Goal: Navigation & Orientation: Find specific page/section

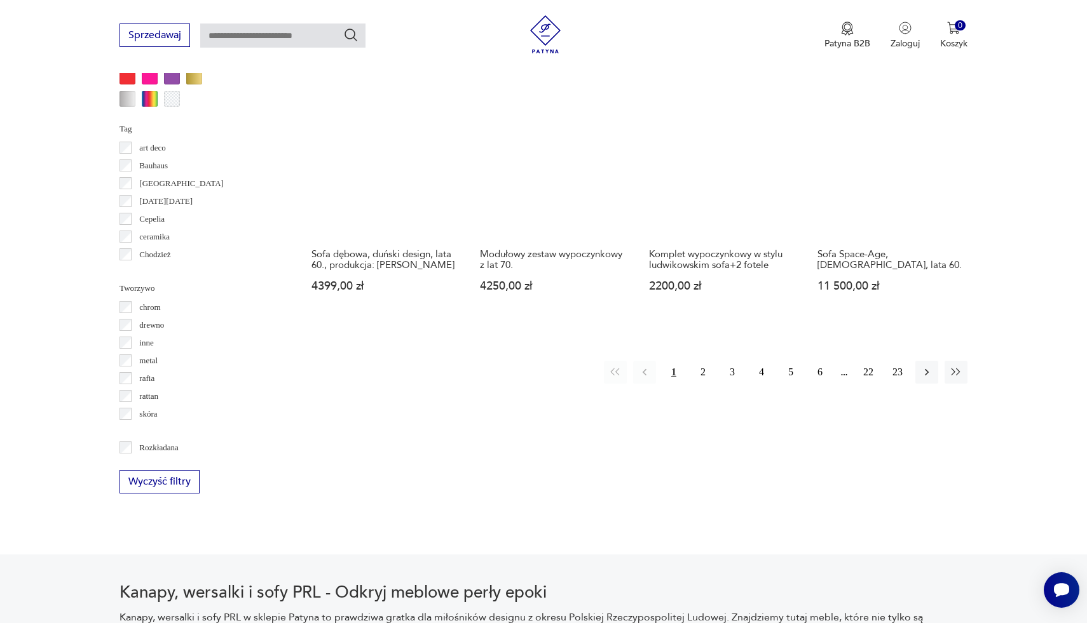
scroll to position [1245, 0]
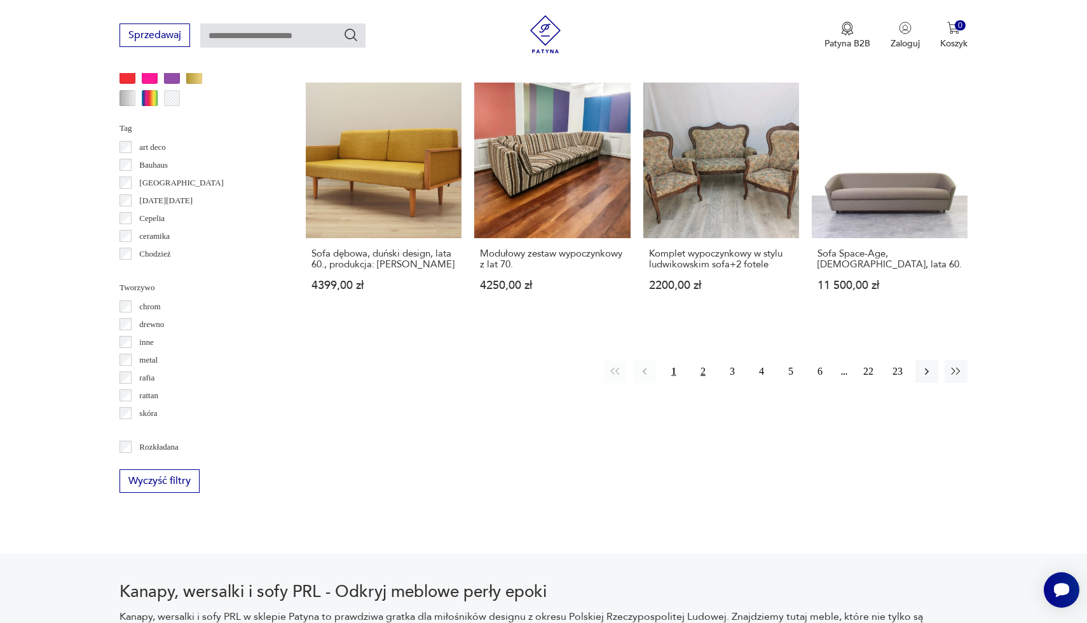
click at [702, 360] on button "2" at bounding box center [702, 371] width 23 height 23
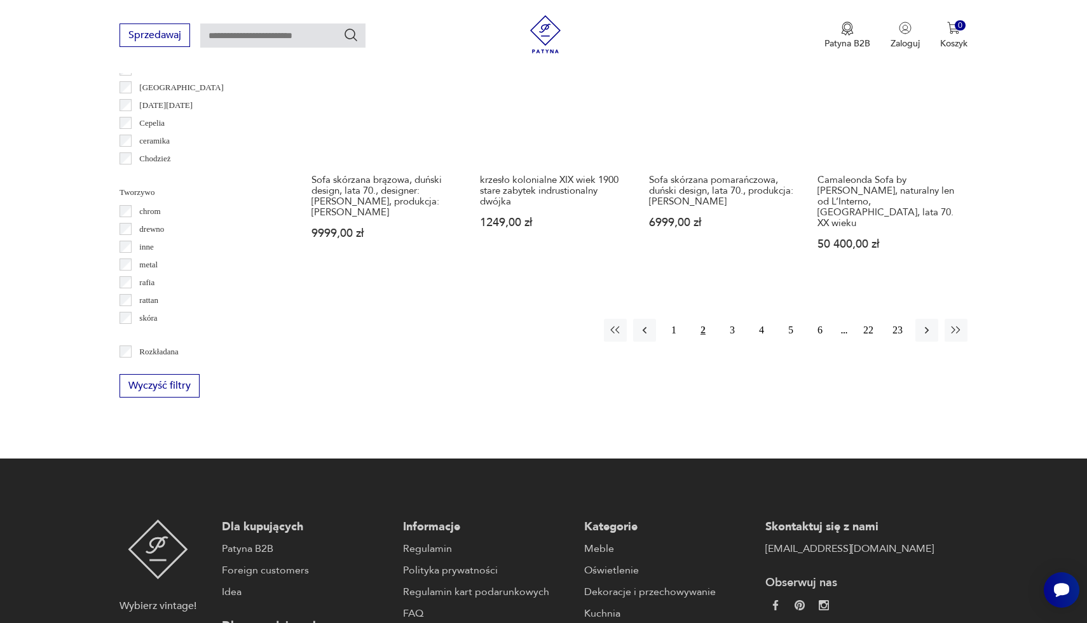
scroll to position [1341, 0]
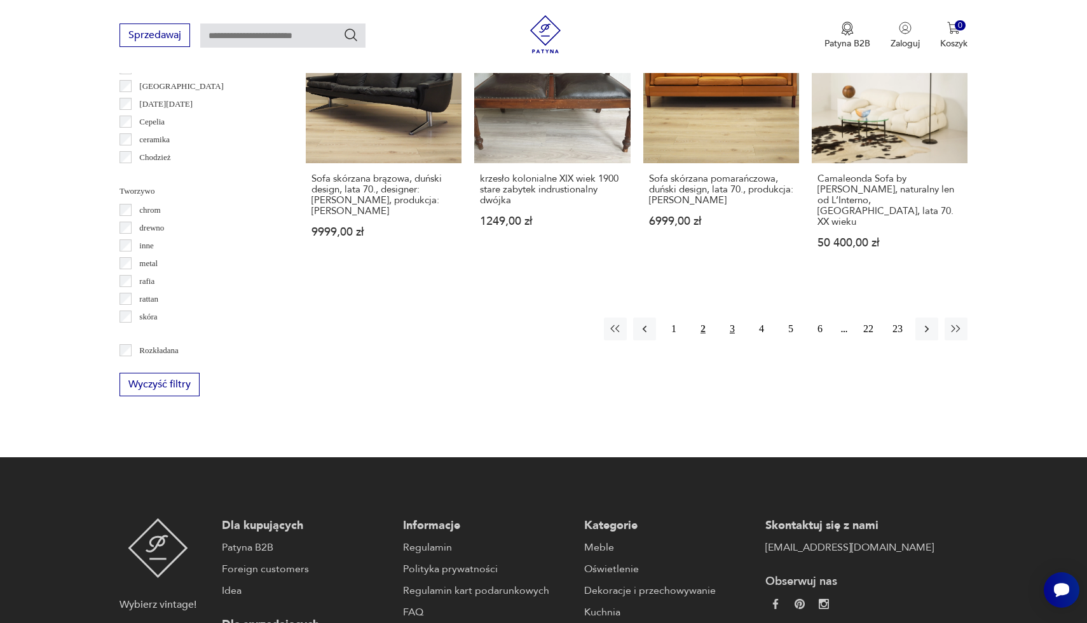
click at [727, 318] on button "3" at bounding box center [732, 329] width 23 height 23
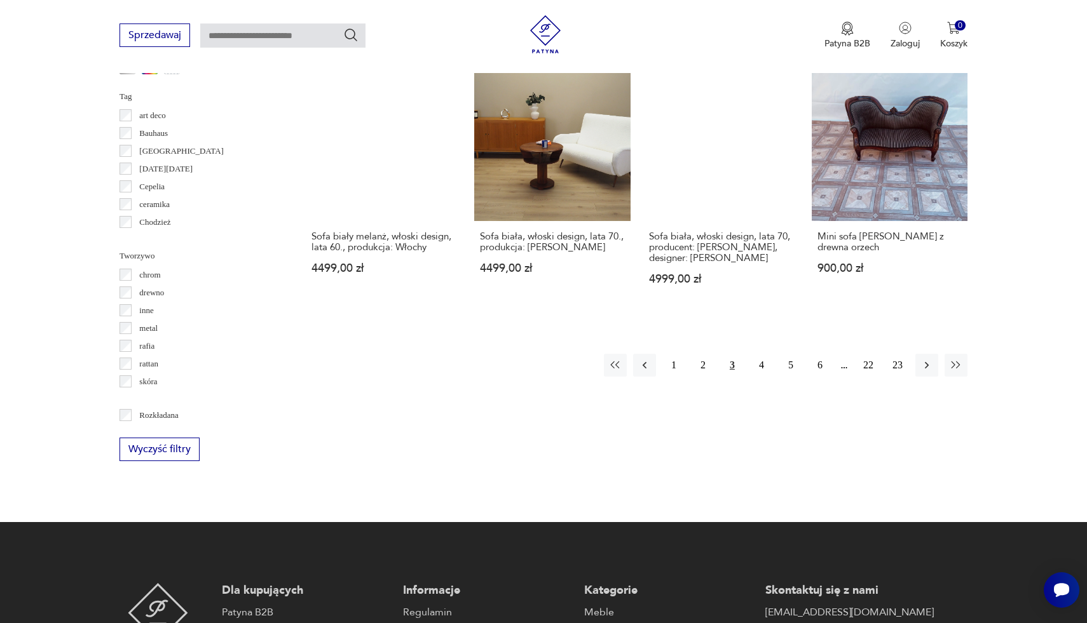
scroll to position [1277, 0]
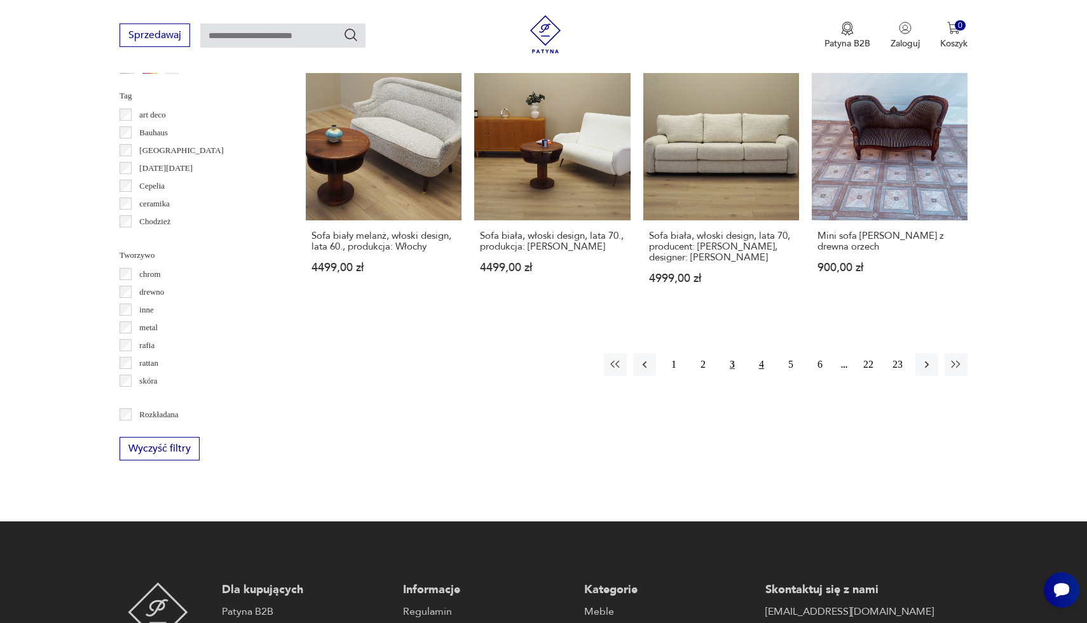
click at [761, 363] on button "4" at bounding box center [761, 364] width 23 height 23
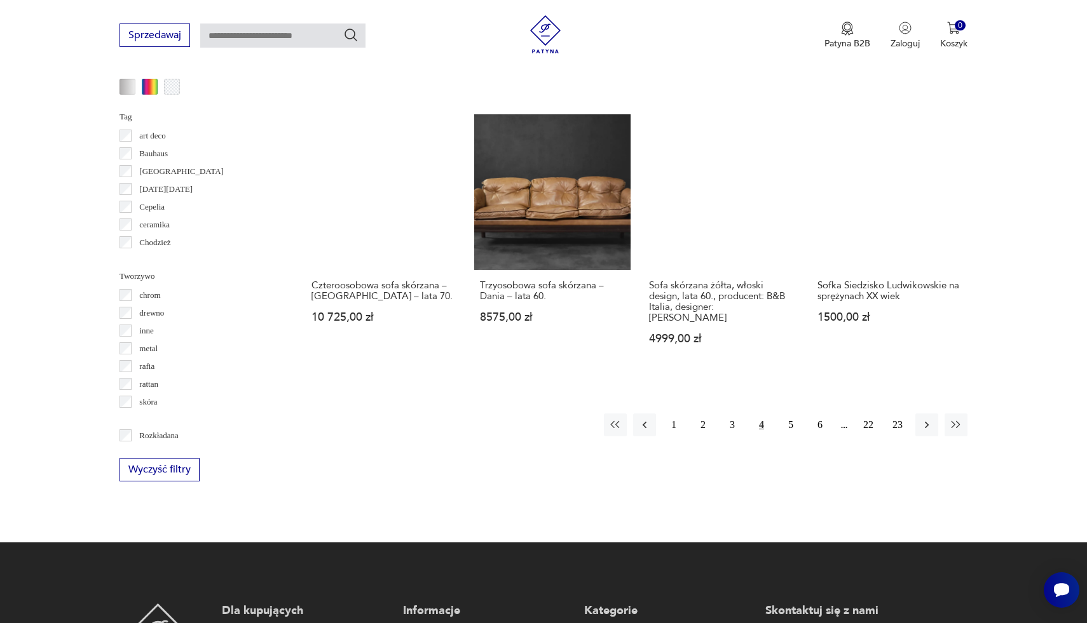
scroll to position [1257, 0]
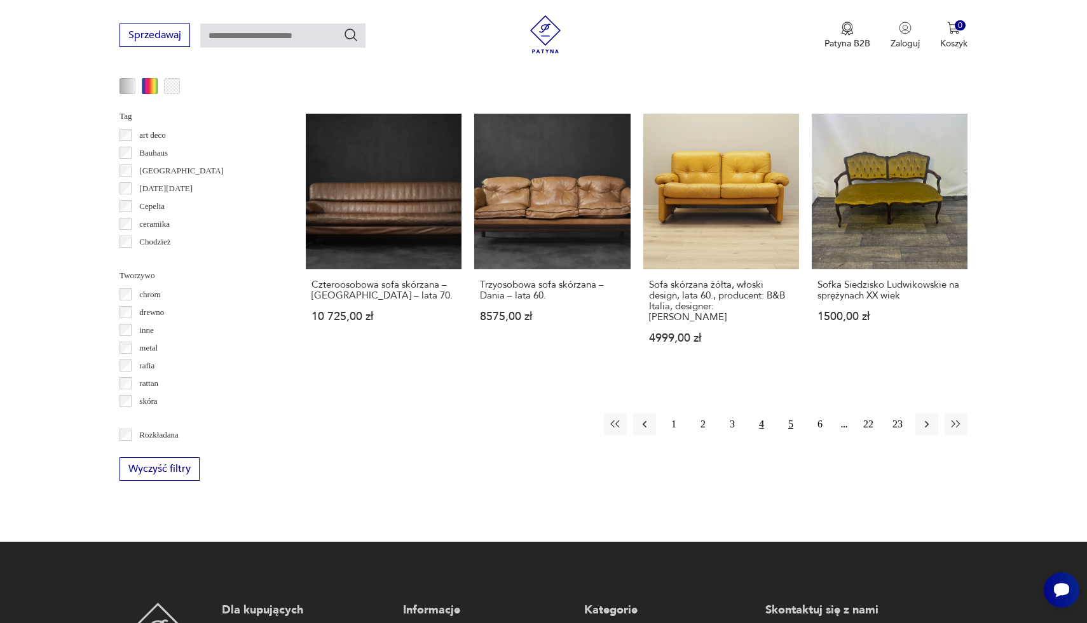
click at [789, 413] on button "5" at bounding box center [790, 424] width 23 height 23
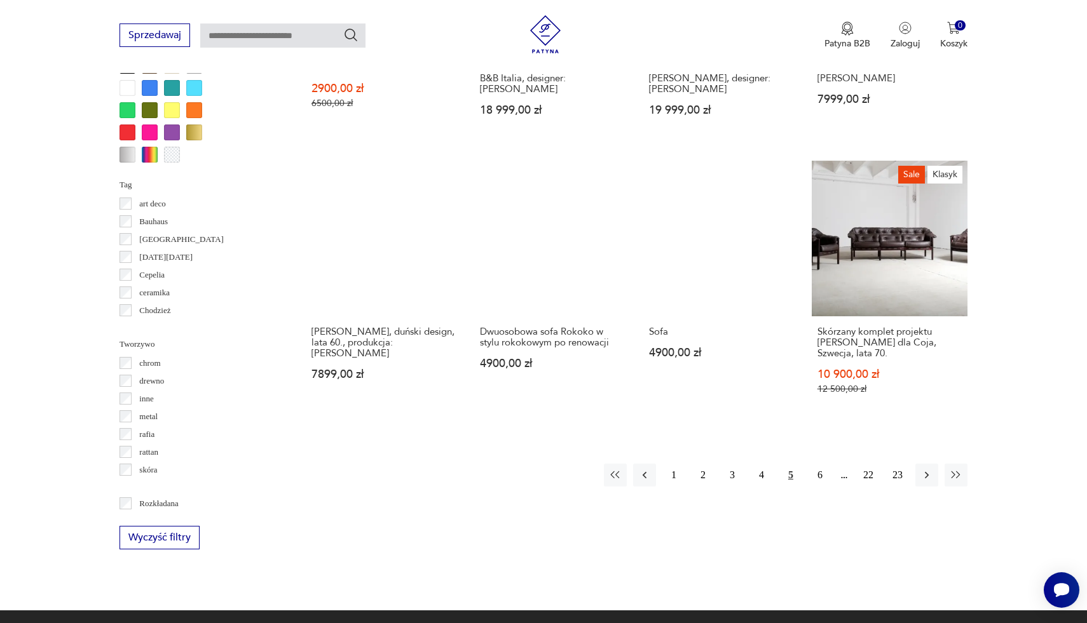
scroll to position [1254, 0]
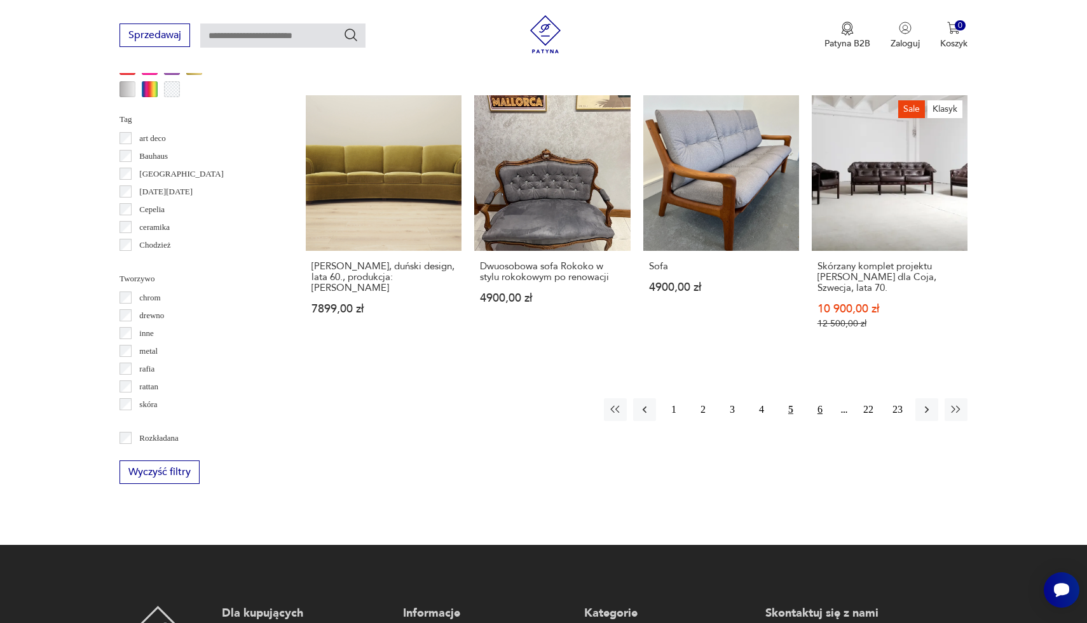
click at [818, 410] on button "6" at bounding box center [819, 409] width 23 height 23
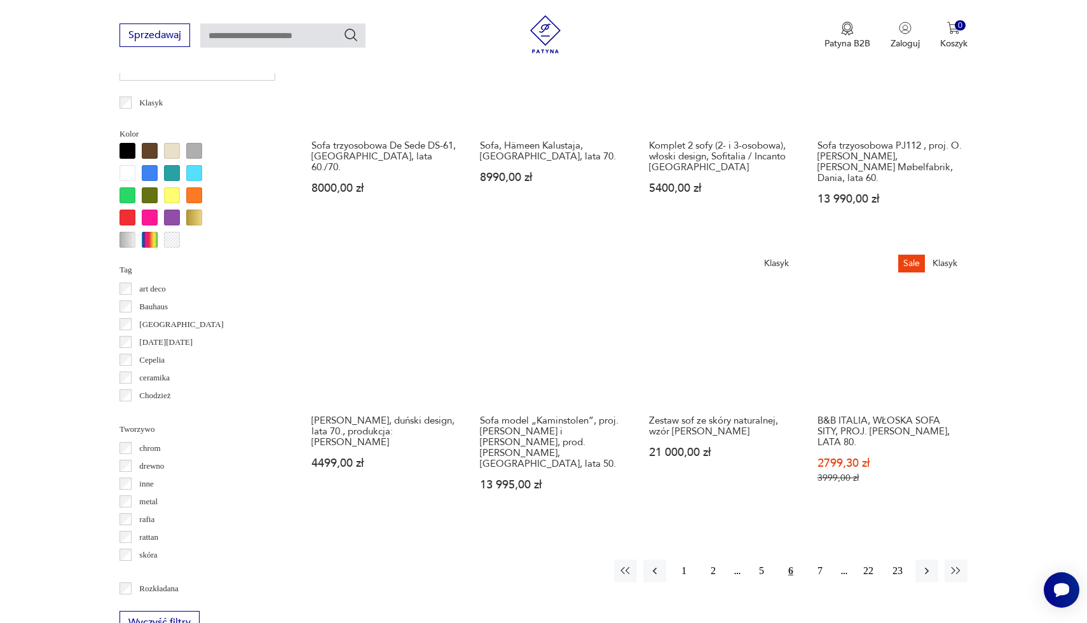
scroll to position [1170, 0]
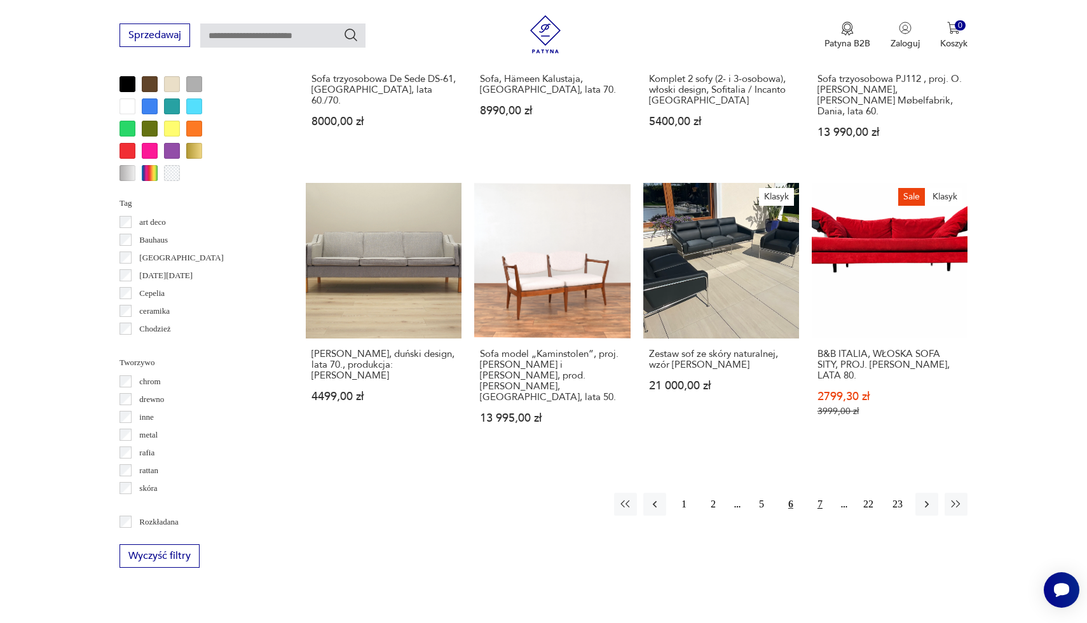
click at [822, 493] on button "7" at bounding box center [819, 504] width 23 height 23
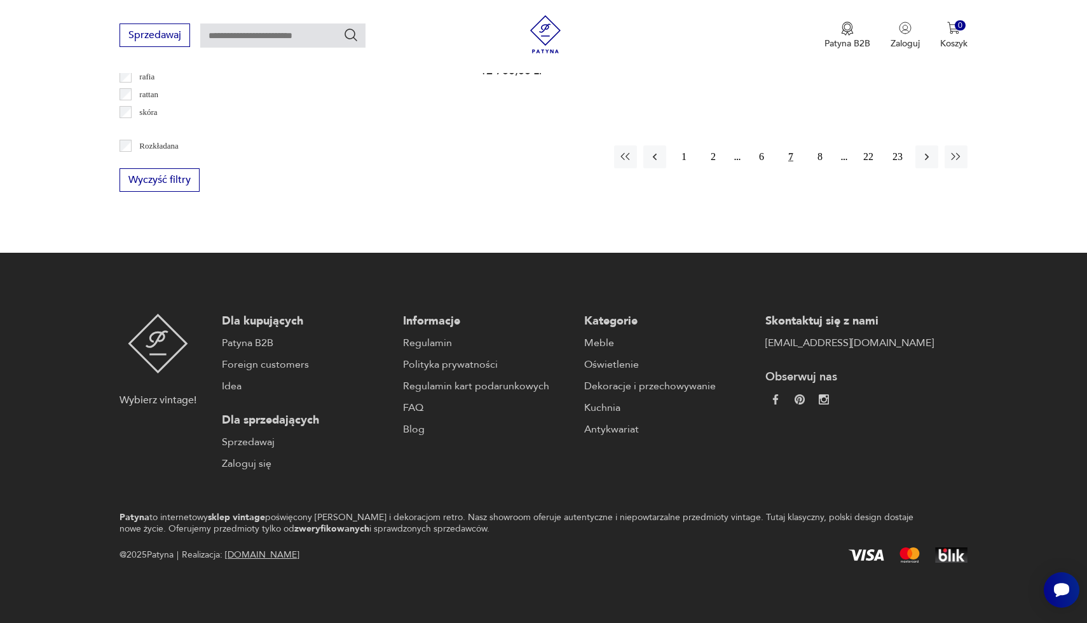
scroll to position [1547, 0]
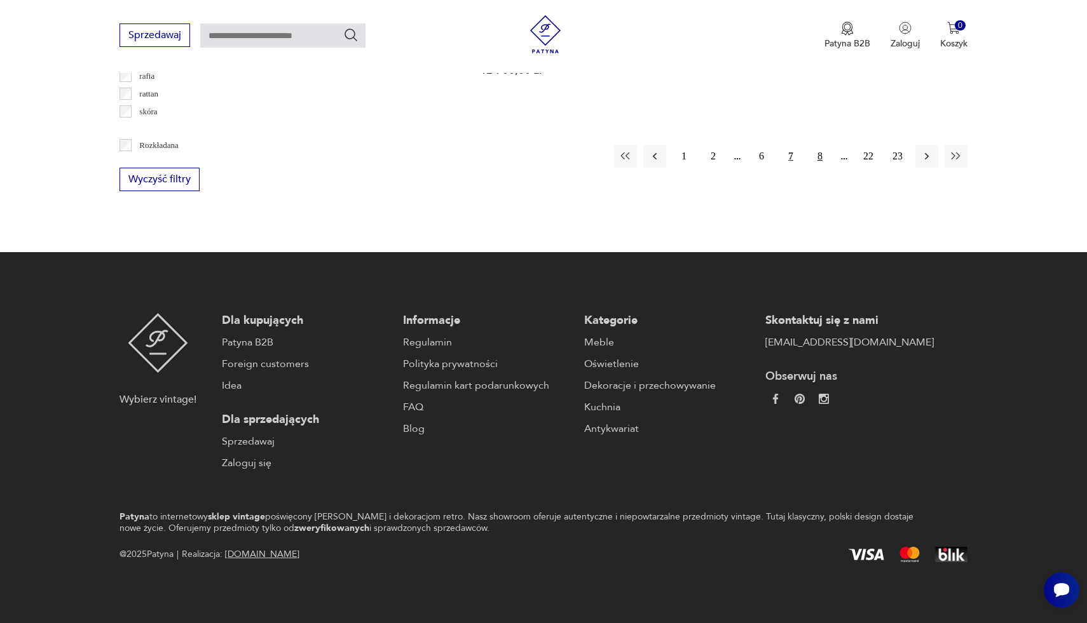
click at [817, 145] on button "8" at bounding box center [819, 156] width 23 height 23
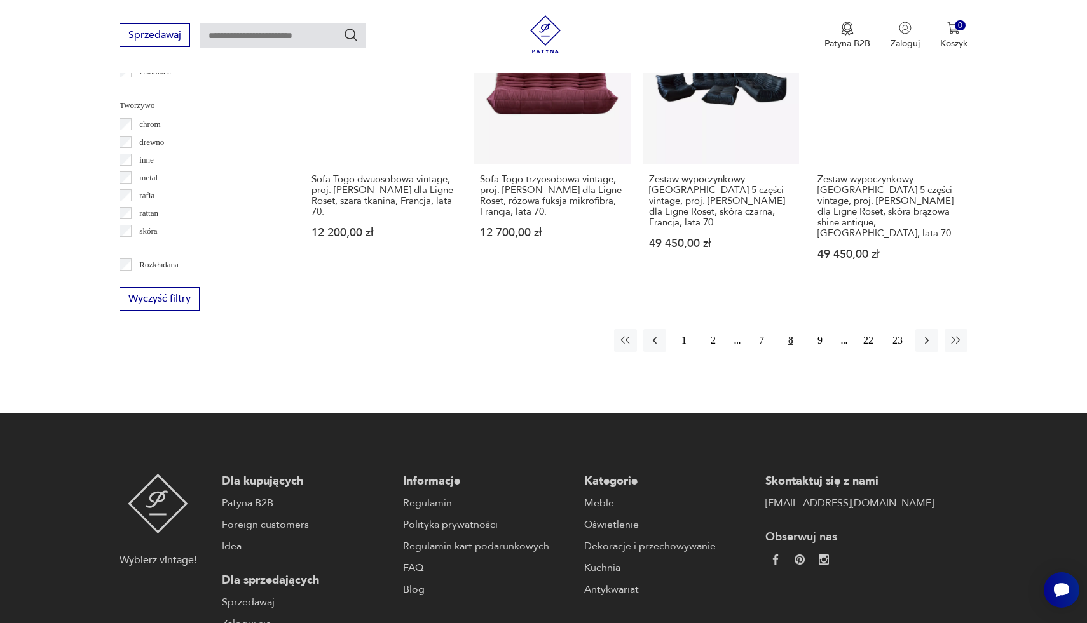
scroll to position [1427, 0]
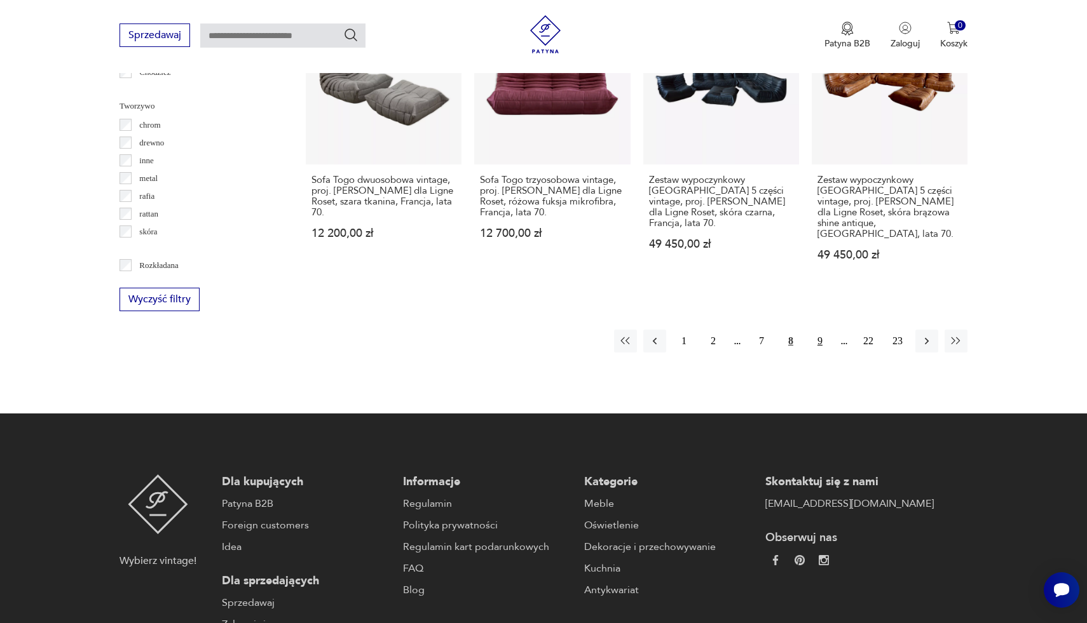
click at [824, 330] on button "9" at bounding box center [819, 341] width 23 height 23
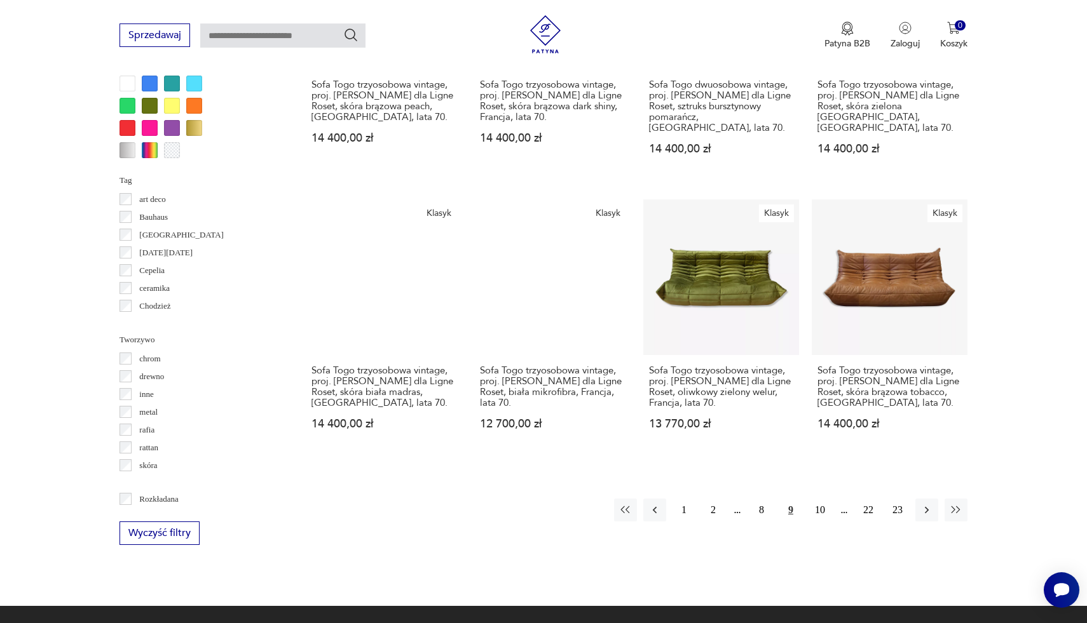
scroll to position [1200, 0]
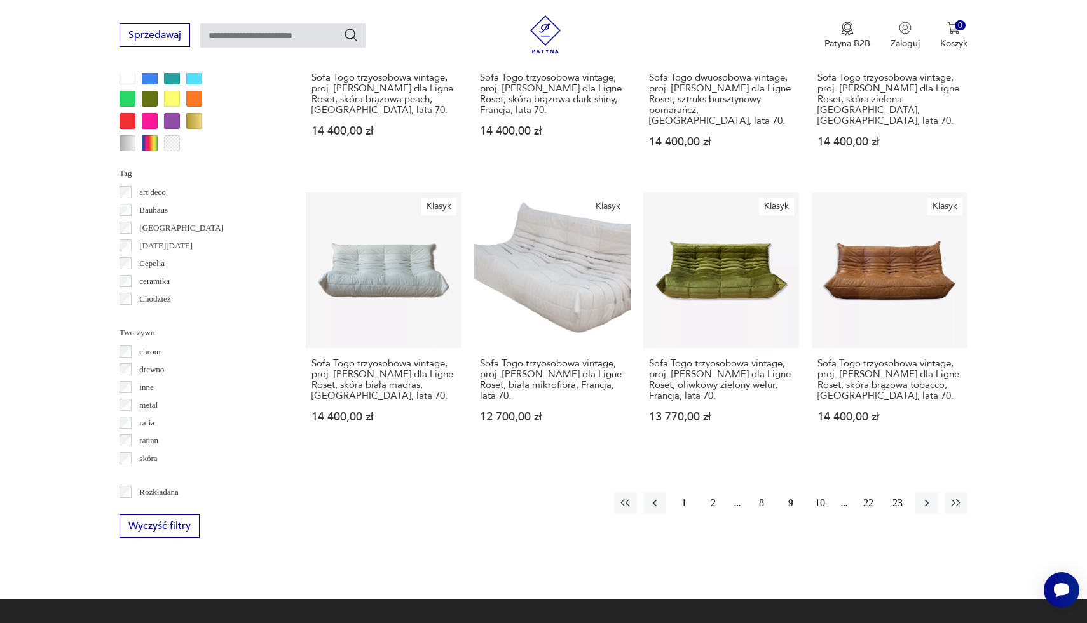
click at [817, 492] on button "10" at bounding box center [819, 503] width 23 height 23
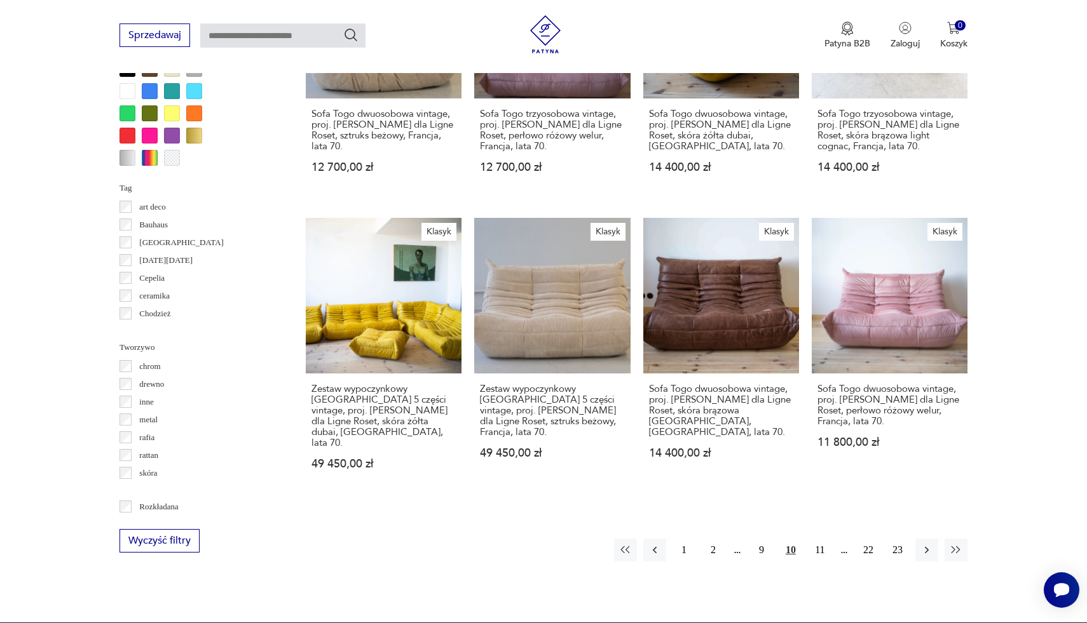
scroll to position [1204, 0]
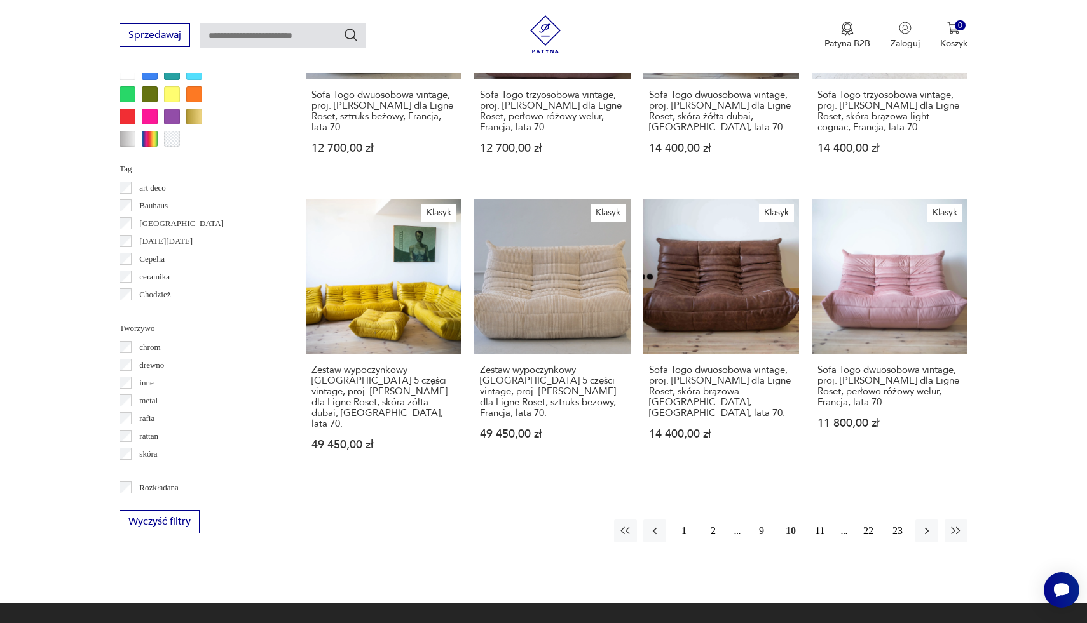
click at [821, 520] on button "11" at bounding box center [819, 531] width 23 height 23
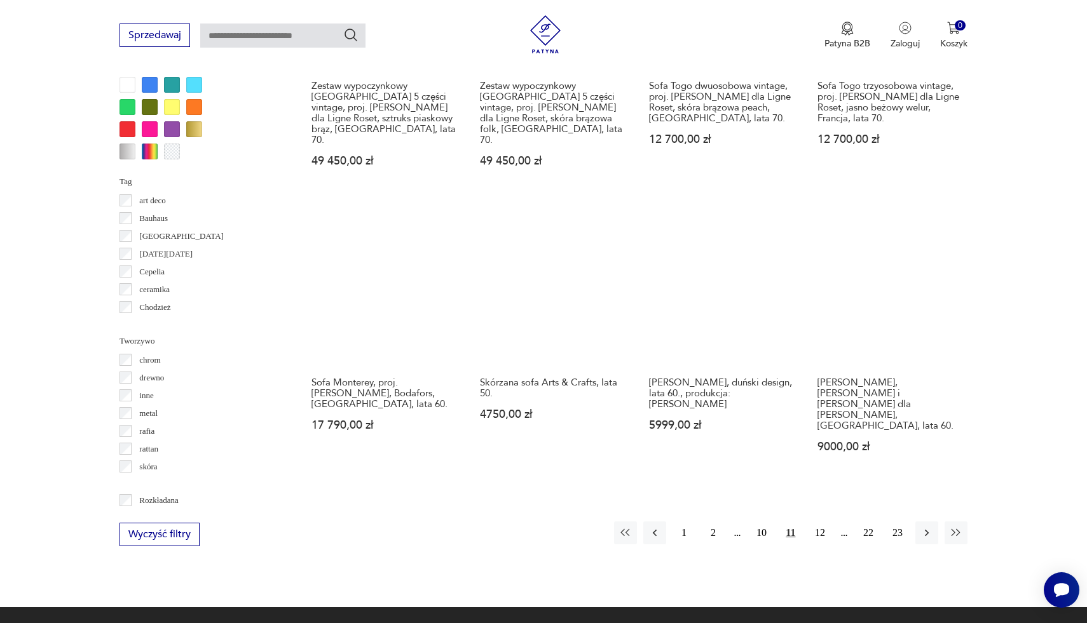
scroll to position [1231, 0]
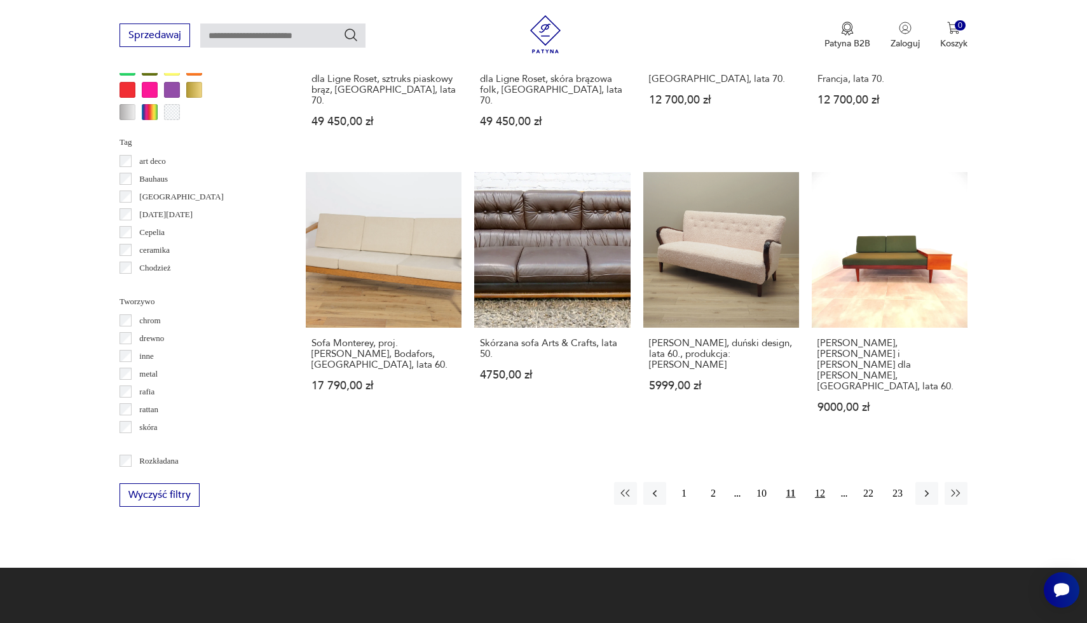
click at [824, 482] on button "12" at bounding box center [819, 493] width 23 height 23
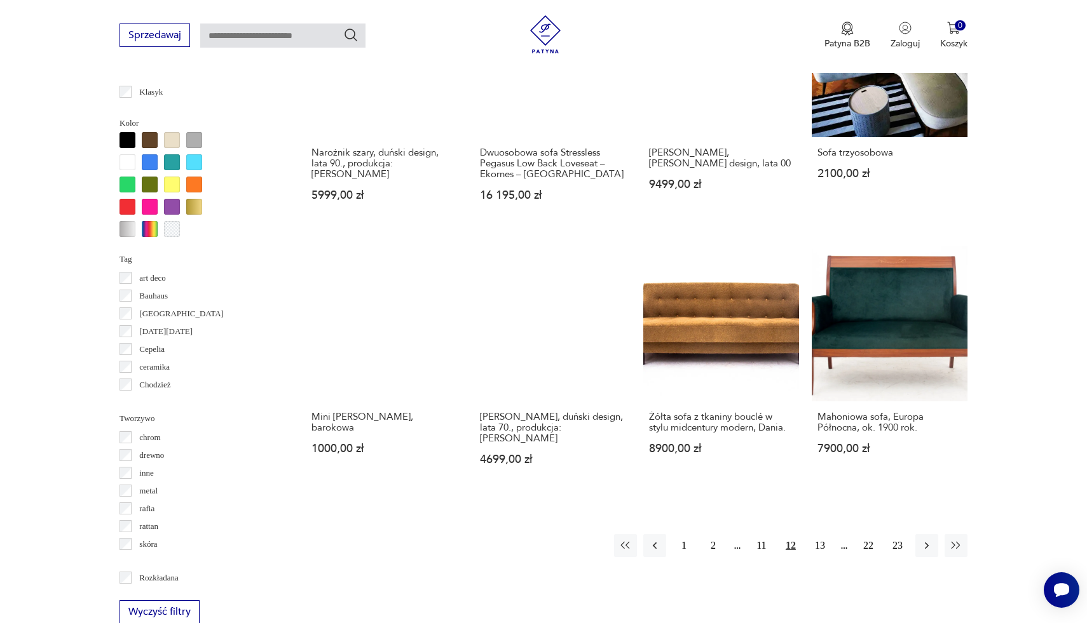
scroll to position [1113, 0]
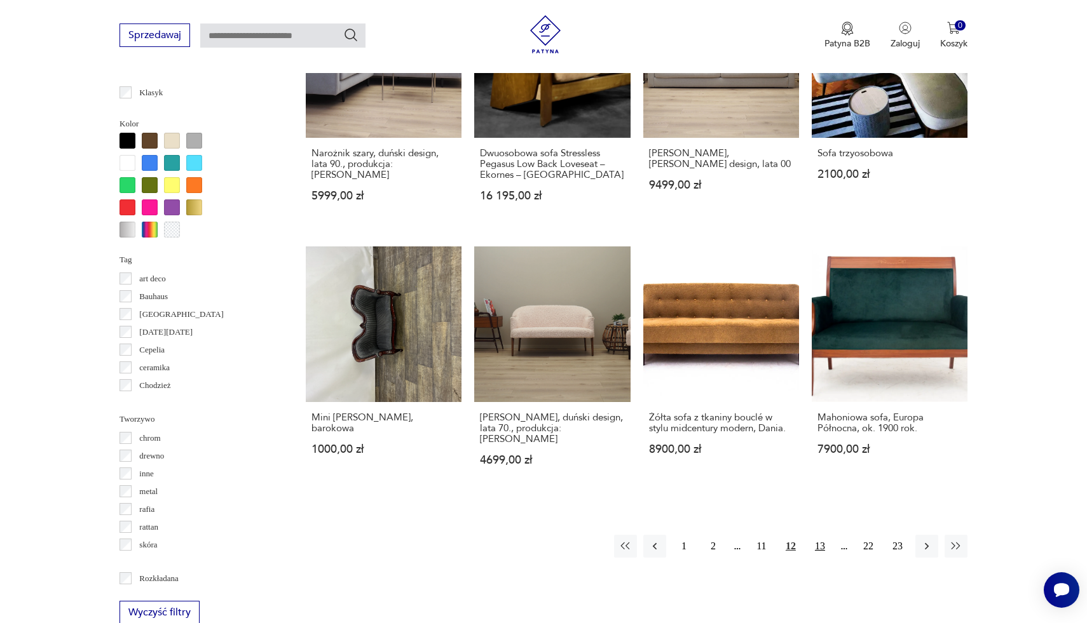
click at [821, 535] on button "13" at bounding box center [819, 546] width 23 height 23
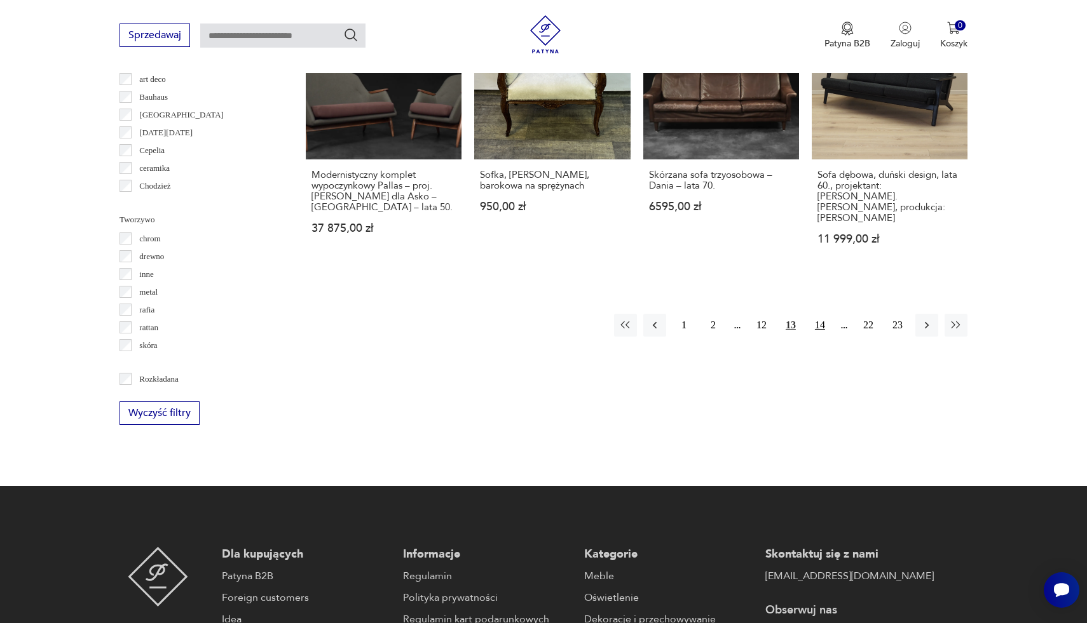
click at [818, 315] on button "14" at bounding box center [819, 325] width 23 height 23
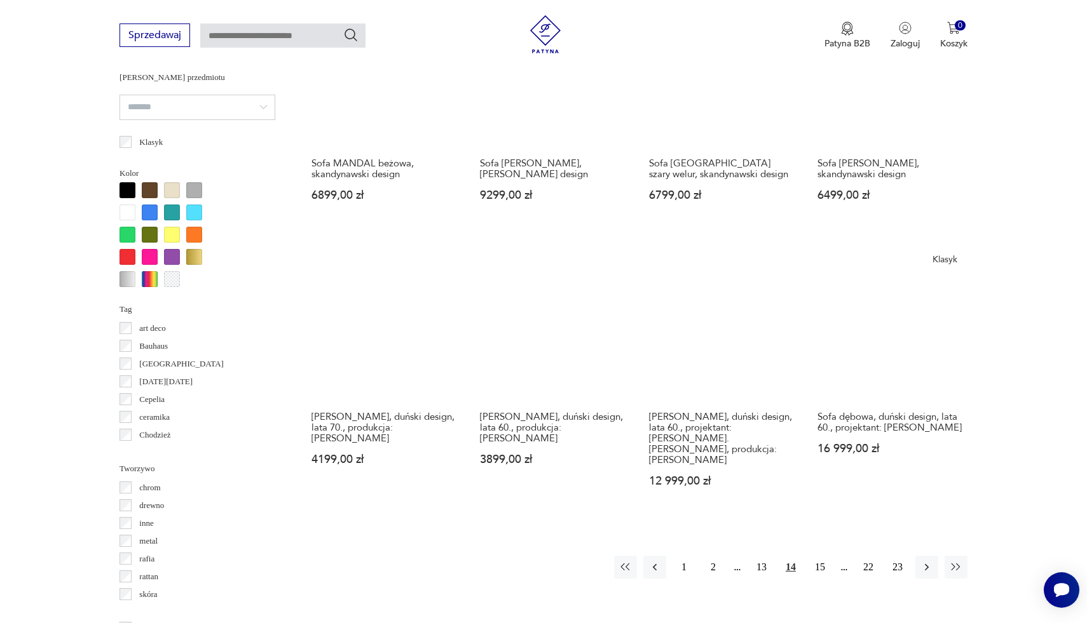
scroll to position [1393, 0]
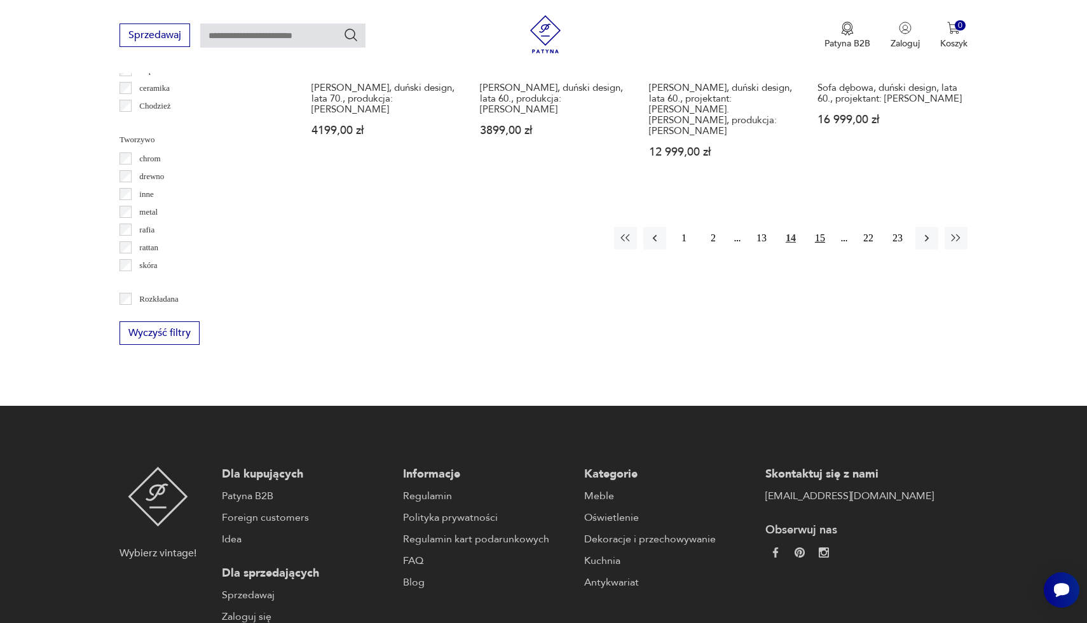
click at [823, 227] on button "15" at bounding box center [819, 238] width 23 height 23
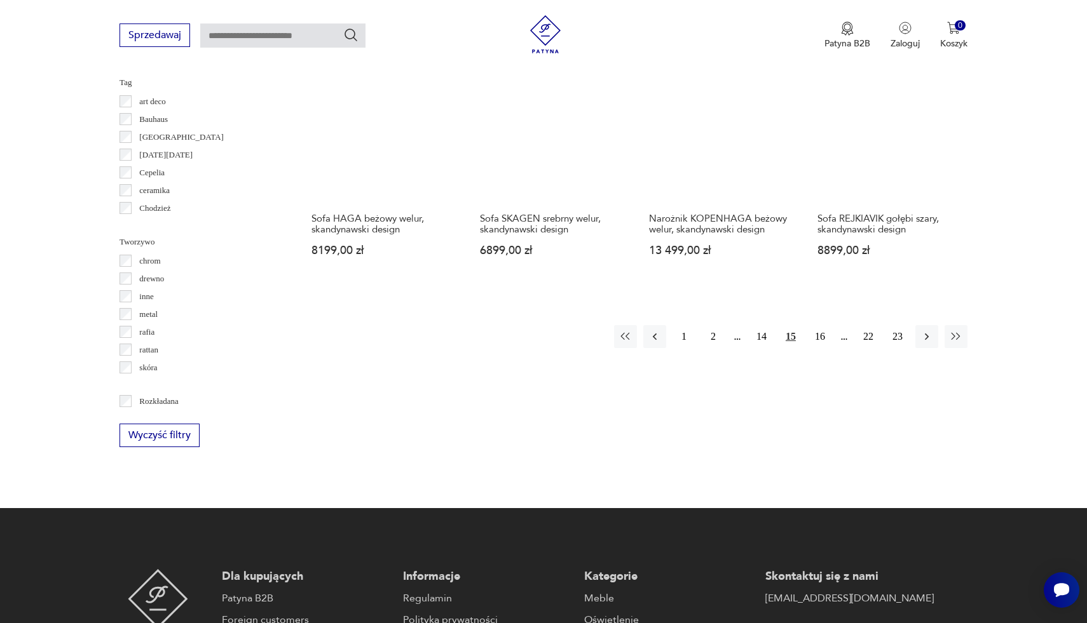
scroll to position [1292, 0]
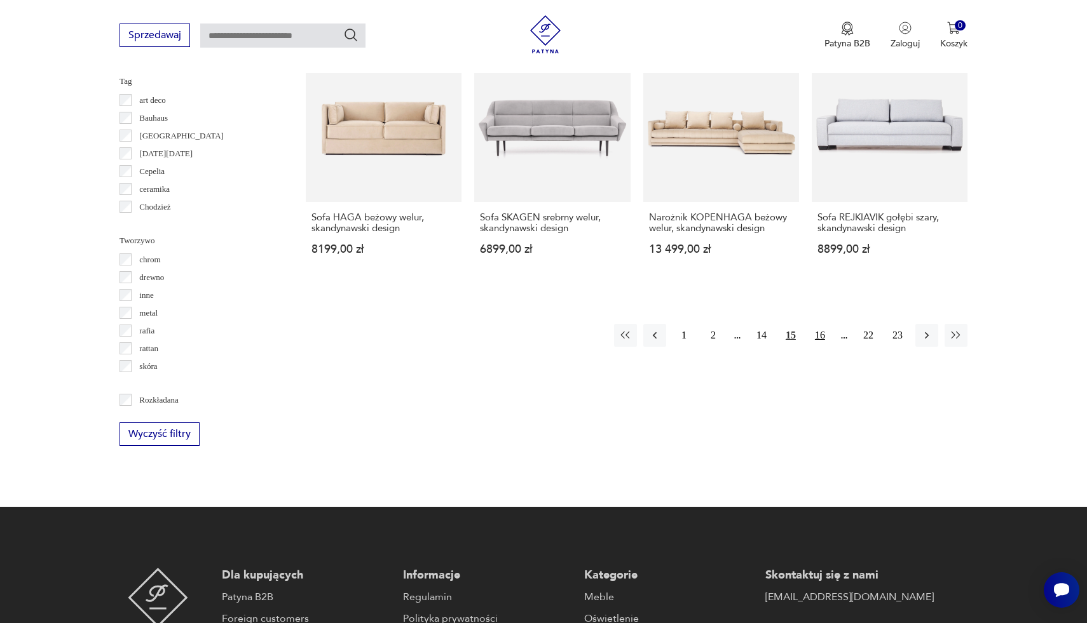
click at [819, 324] on button "16" at bounding box center [819, 335] width 23 height 23
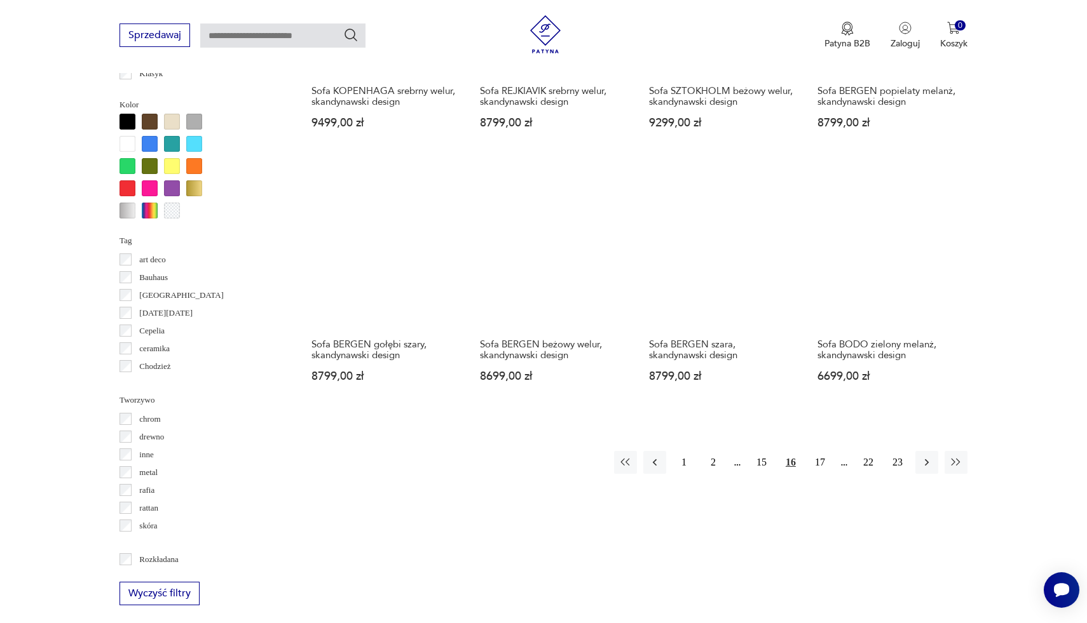
scroll to position [1133, 0]
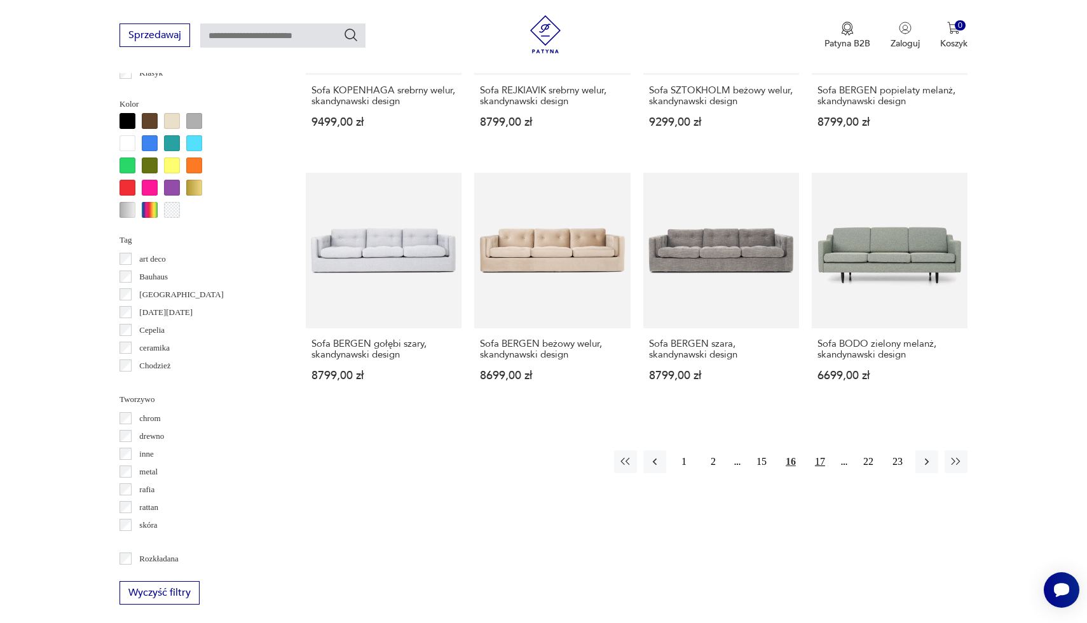
click at [822, 452] on button "17" at bounding box center [819, 462] width 23 height 23
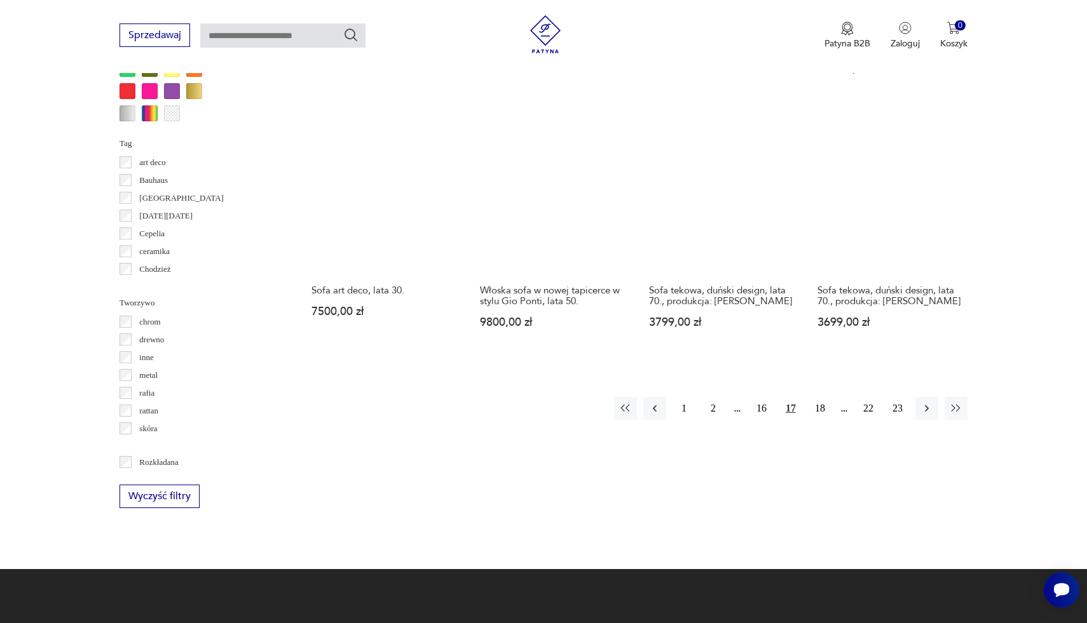
scroll to position [1236, 0]
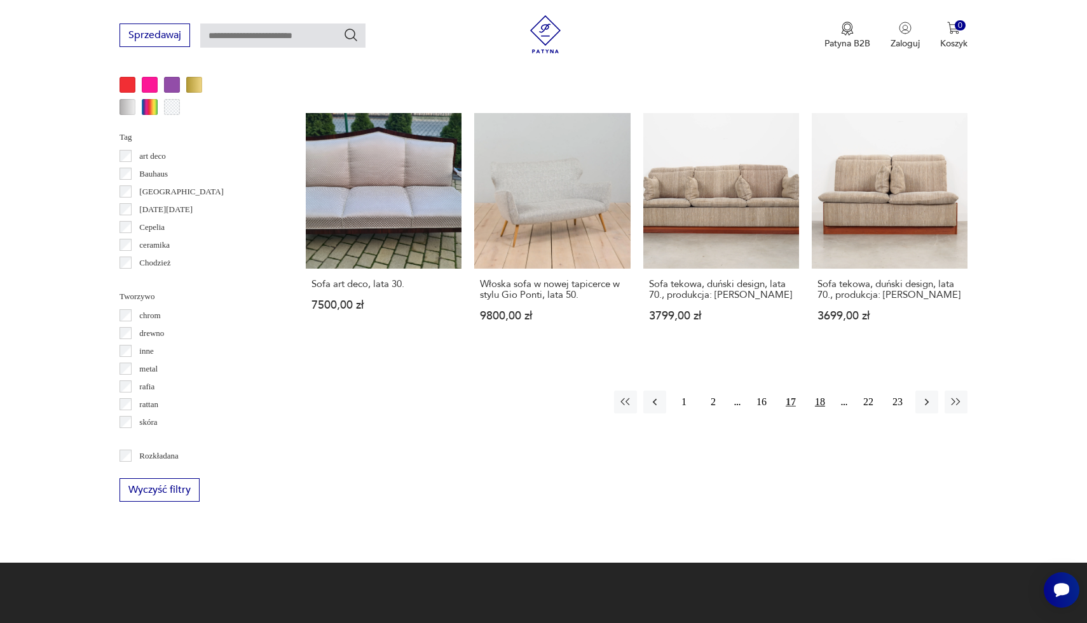
click at [819, 393] on button "18" at bounding box center [819, 402] width 23 height 23
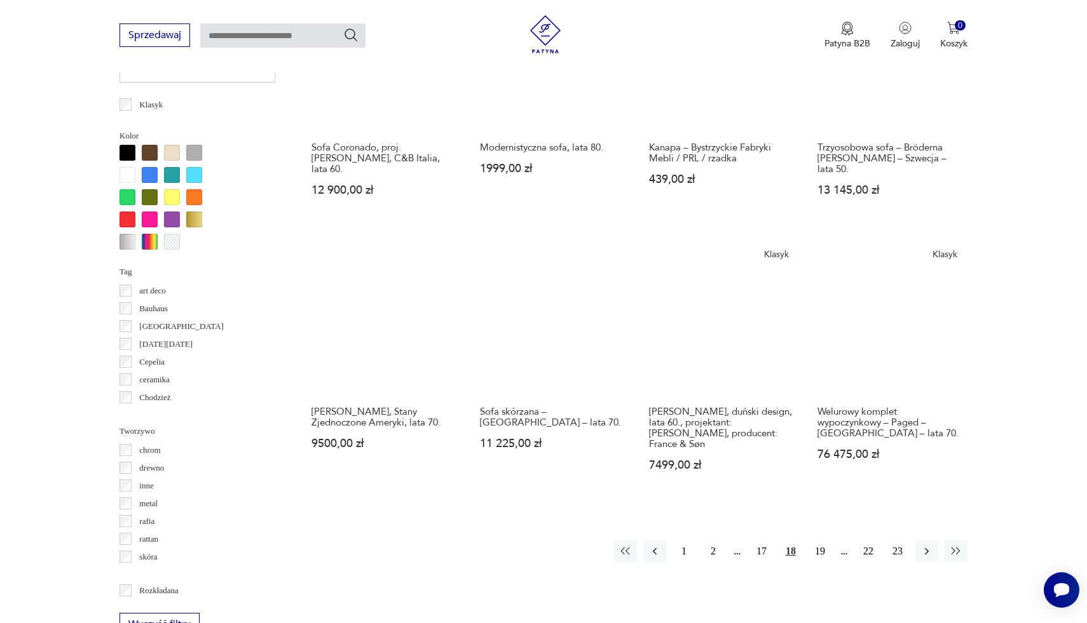
scroll to position [1107, 0]
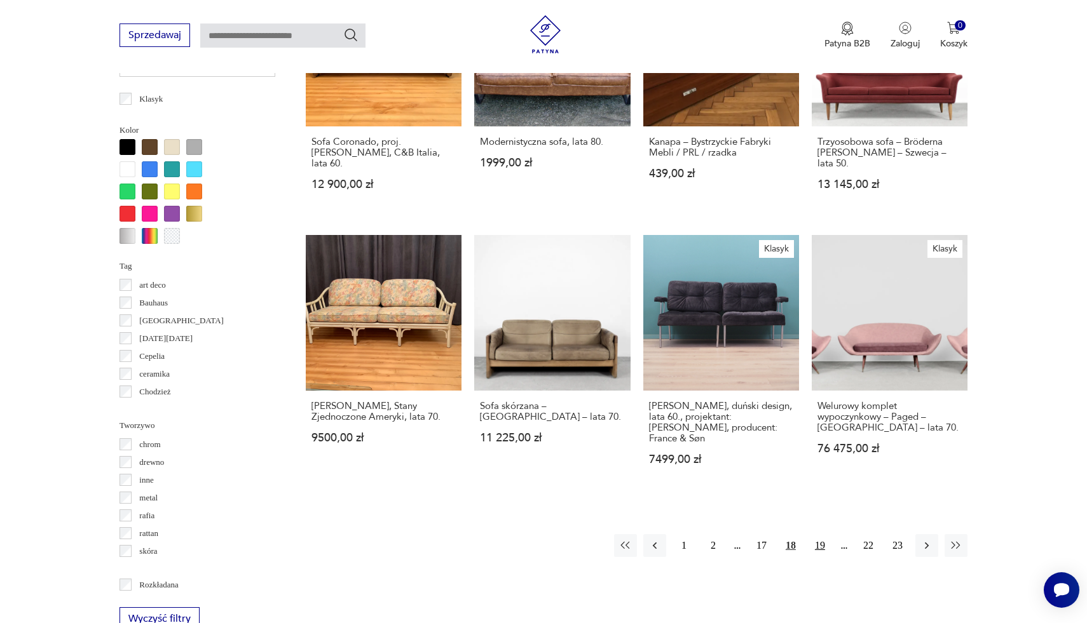
click at [827, 534] on button "19" at bounding box center [819, 545] width 23 height 23
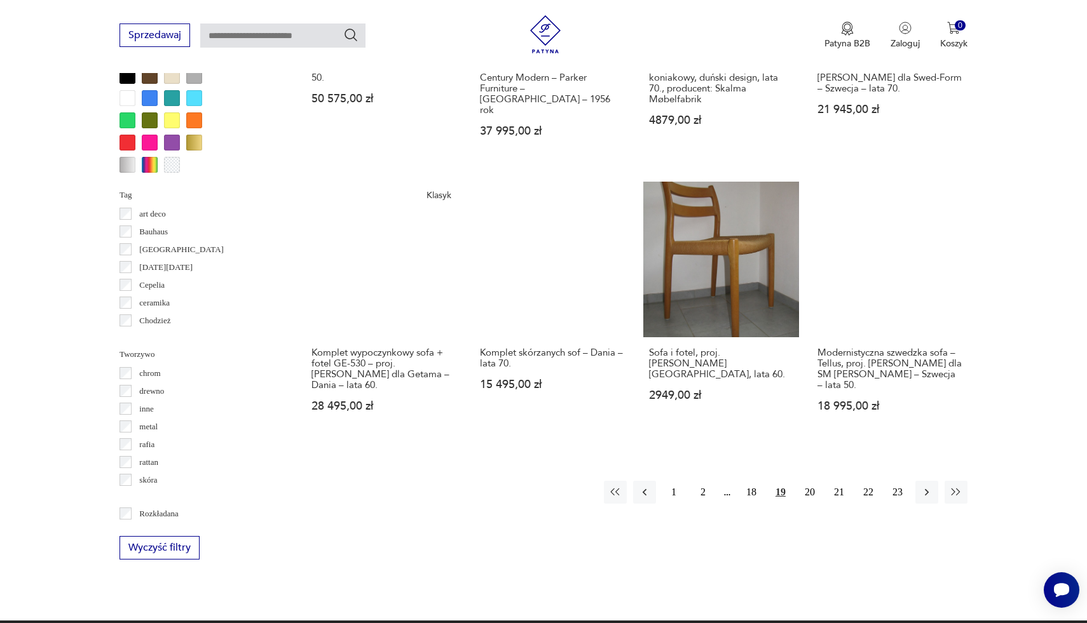
scroll to position [1181, 0]
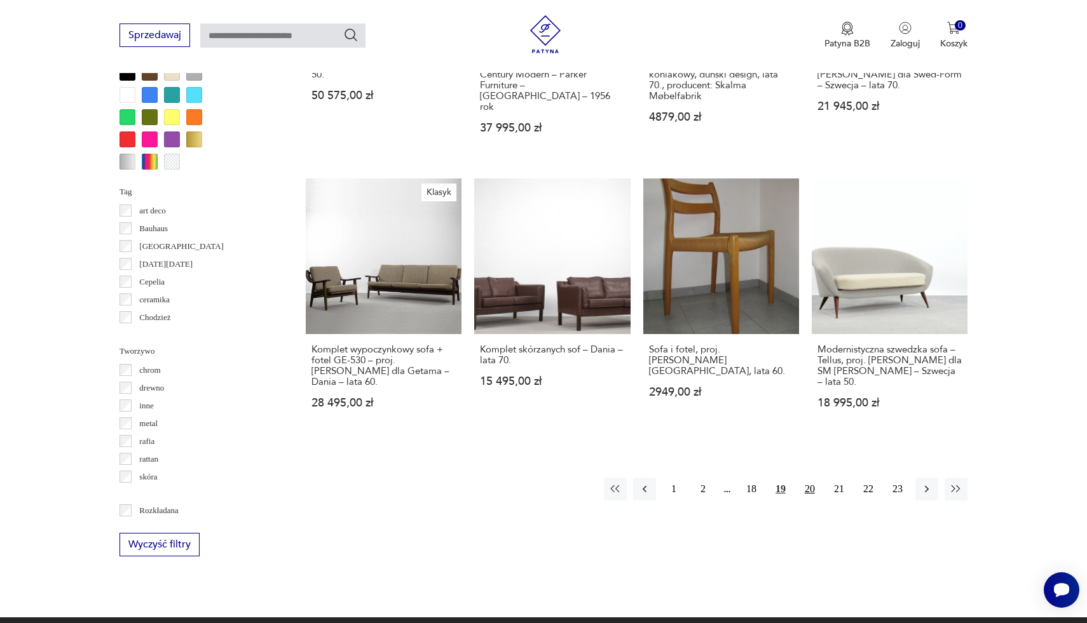
click at [810, 478] on button "20" at bounding box center [809, 489] width 23 height 23
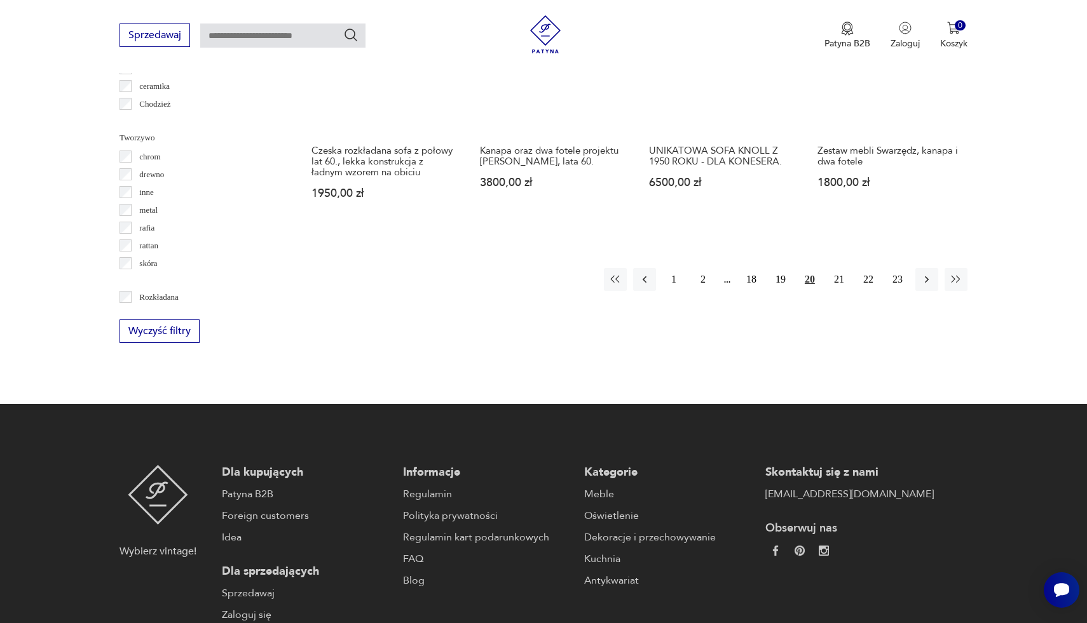
scroll to position [1413, 0]
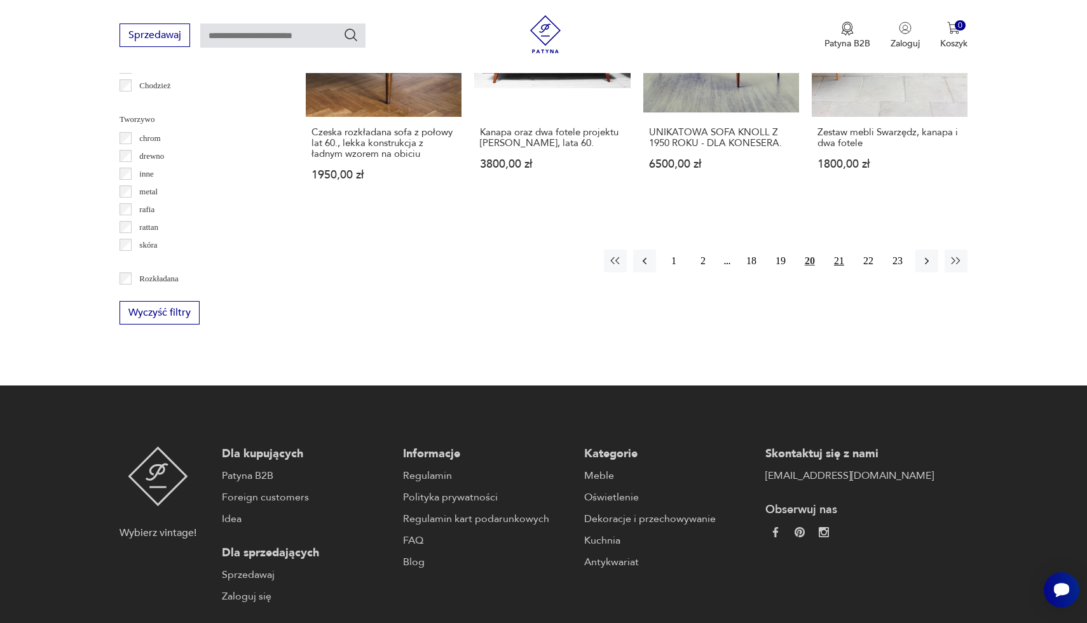
click at [843, 250] on button "21" at bounding box center [838, 261] width 23 height 23
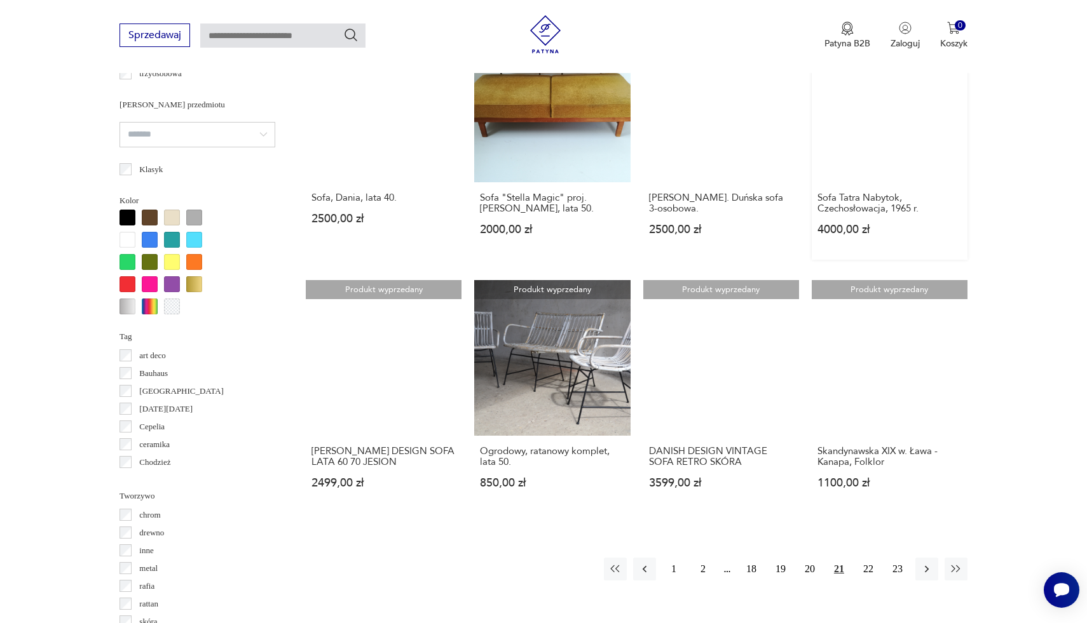
scroll to position [1081, 0]
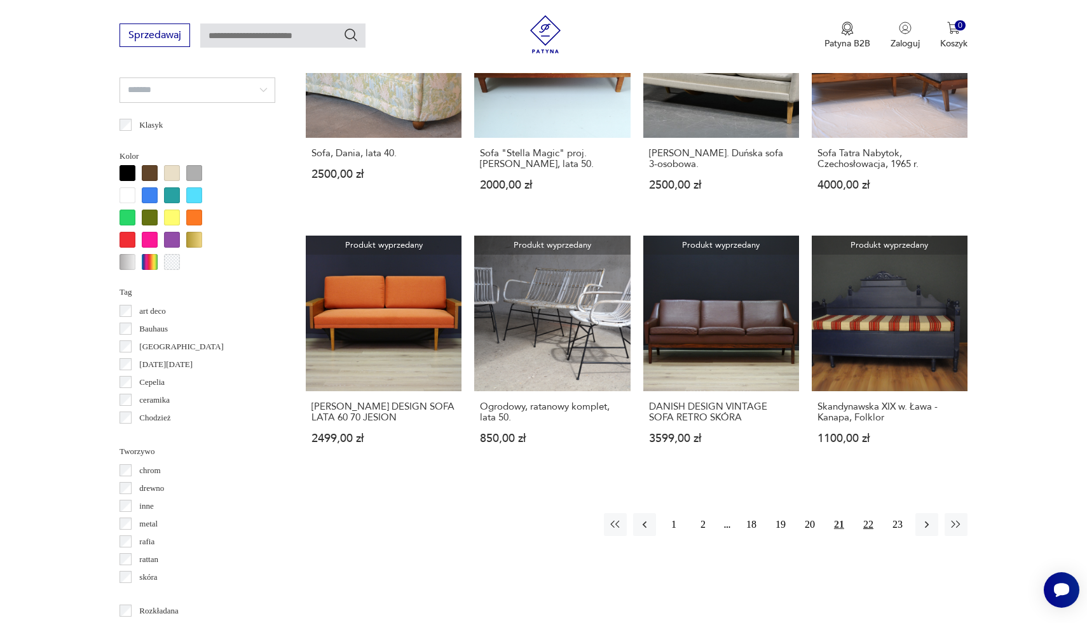
click at [867, 513] on button "22" at bounding box center [868, 524] width 23 height 23
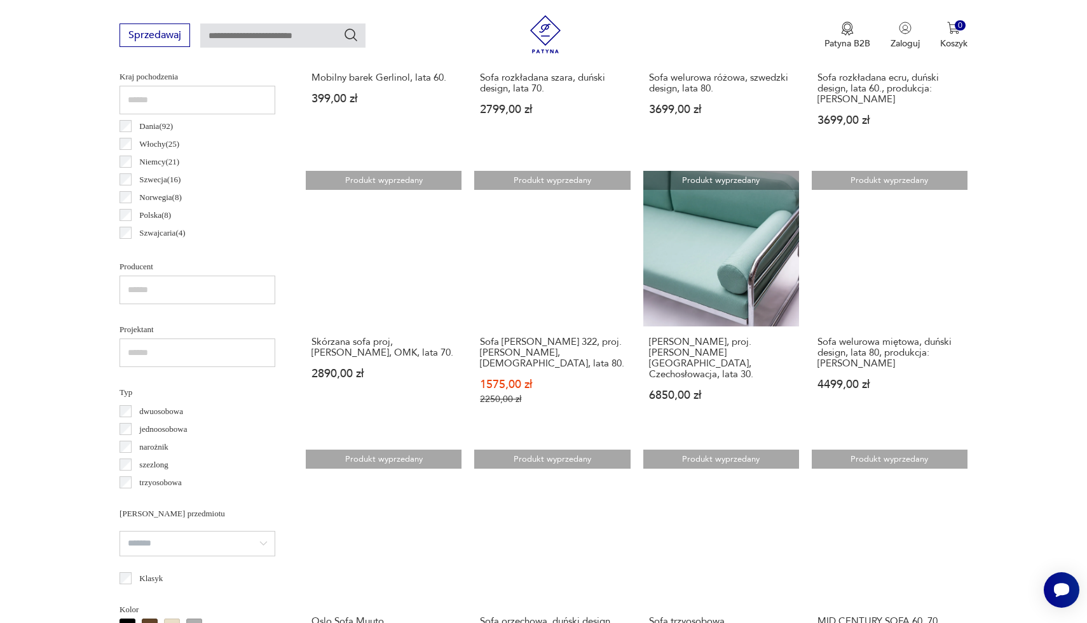
scroll to position [626, 0]
